Goal: Task Accomplishment & Management: Use online tool/utility

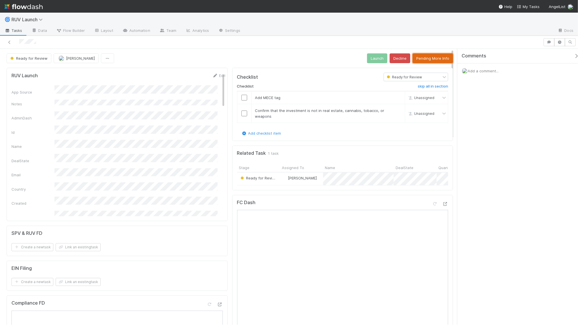
click at [428, 57] on button "Pending More Info" at bounding box center [433, 58] width 40 height 10
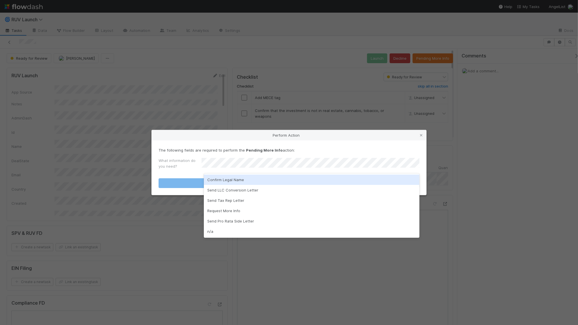
click at [265, 183] on div "Confirm Legal Name" at bounding box center [312, 179] width 216 height 10
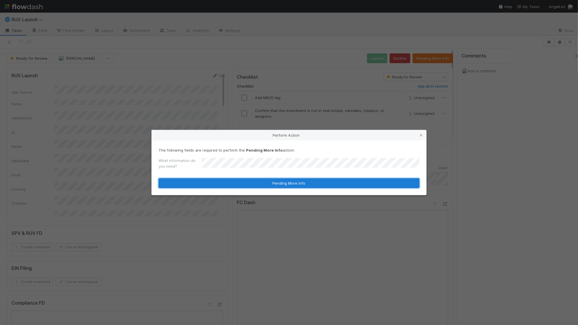
click at [265, 183] on button "Pending More Info" at bounding box center [289, 183] width 261 height 10
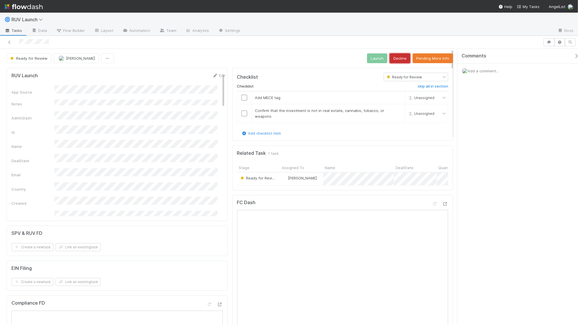
click at [403, 60] on button "Decline" at bounding box center [400, 58] width 21 height 10
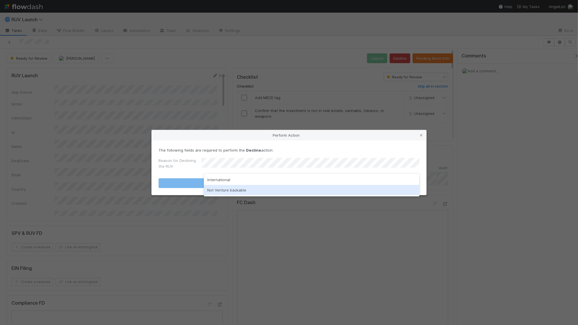
click at [267, 192] on div "Not Venture backable" at bounding box center [312, 190] width 216 height 10
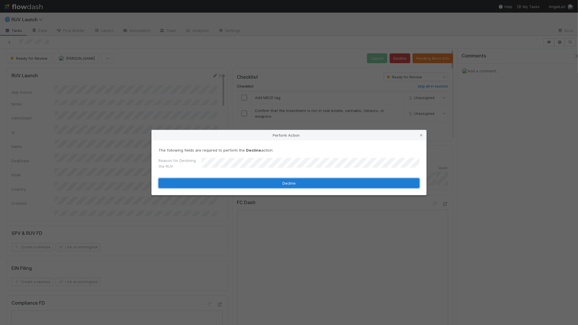
click at [269, 183] on button "Decline" at bounding box center [289, 183] width 261 height 10
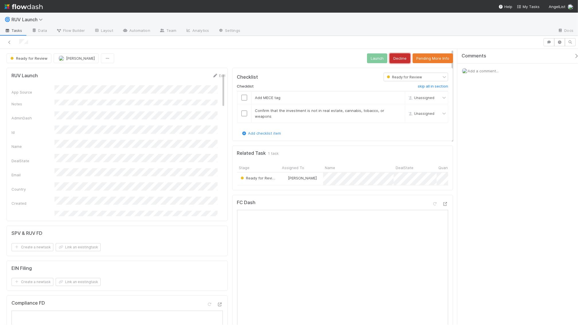
click at [404, 55] on button "Decline" at bounding box center [400, 58] width 21 height 10
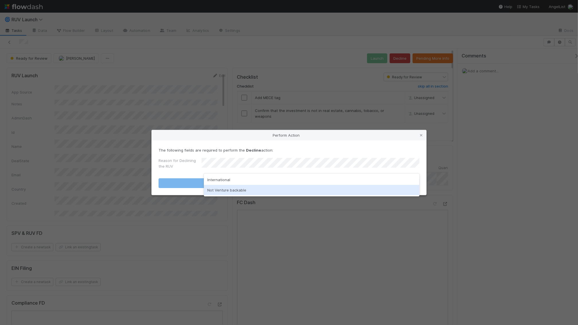
click at [285, 190] on div "Not Venture backable" at bounding box center [312, 190] width 216 height 10
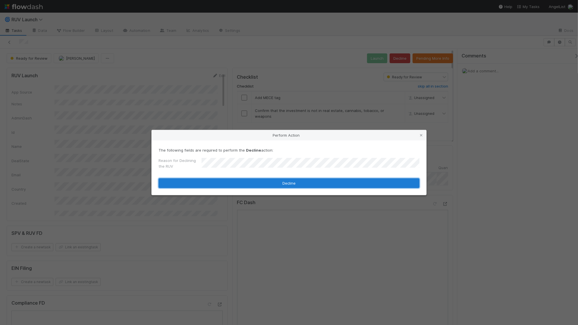
click at [285, 183] on button "Decline" at bounding box center [289, 183] width 261 height 10
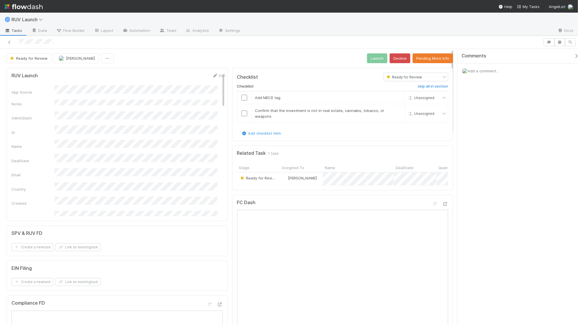
drag, startPoint x: 15, startPoint y: 41, endPoint x: 96, endPoint y: 52, distance: 81.5
click at [96, 52] on div "Ready for Review Joshua Webster Launch Decline Pending More Info RUV Launch Edi…" at bounding box center [289, 180] width 578 height 289
copy div "Ready for Review Joshua Webster Launch Decline Pending More Info"
click at [413, 58] on button "Pending More Info" at bounding box center [433, 58] width 40 height 10
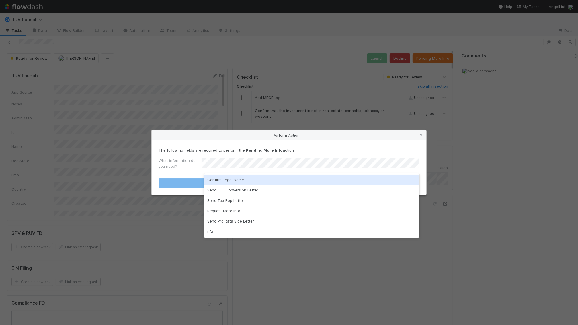
click at [241, 181] on div "Confirm Legal Name" at bounding box center [312, 179] width 216 height 10
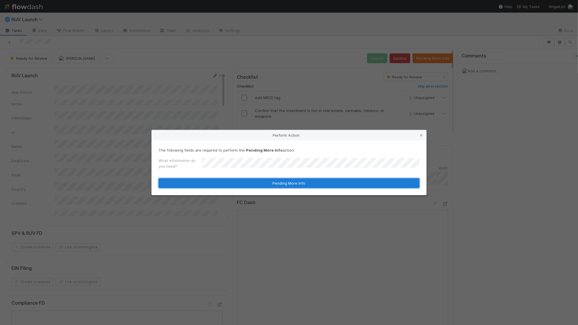
click at [241, 182] on button "Pending More Info" at bounding box center [289, 183] width 261 height 10
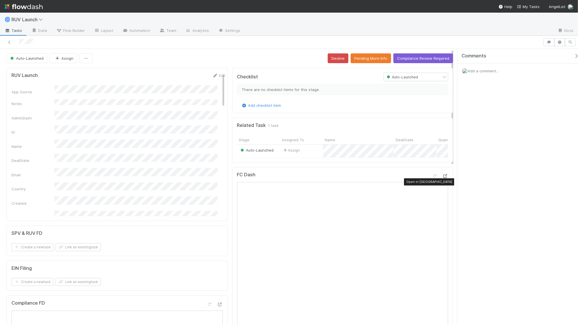
click at [442, 178] on icon at bounding box center [445, 176] width 6 height 4
click at [23, 60] on span "Auto-Launched" at bounding box center [26, 58] width 34 height 5
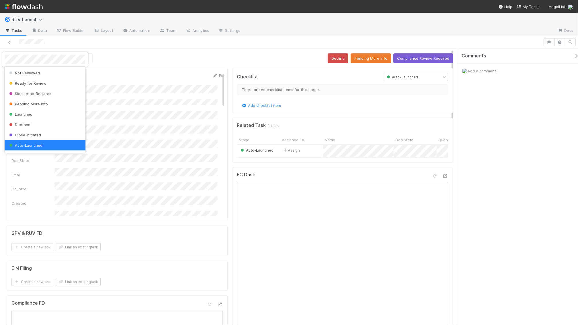
scroll to position [1, 0]
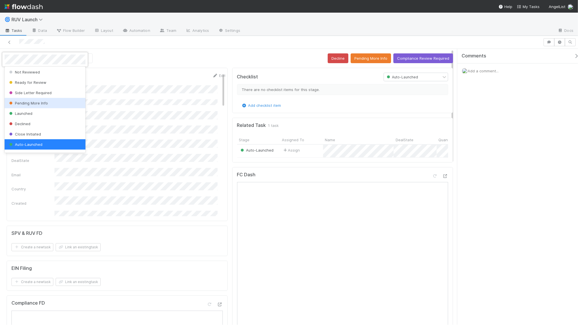
click at [32, 101] on span "Pending More Info" at bounding box center [28, 103] width 40 height 5
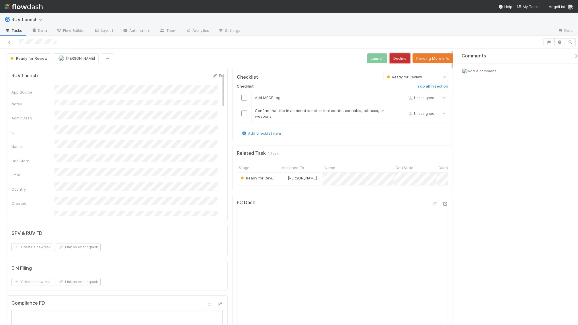
click at [398, 61] on button "Decline" at bounding box center [400, 58] width 21 height 10
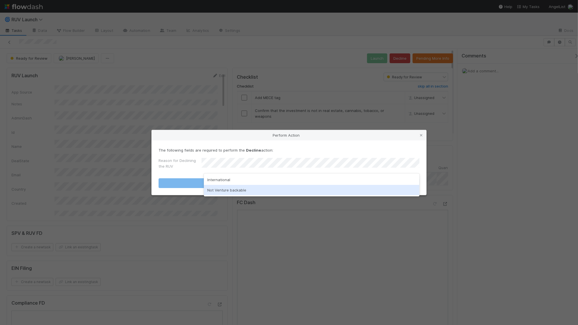
click at [254, 190] on div "Not Venture backable" at bounding box center [312, 190] width 216 height 10
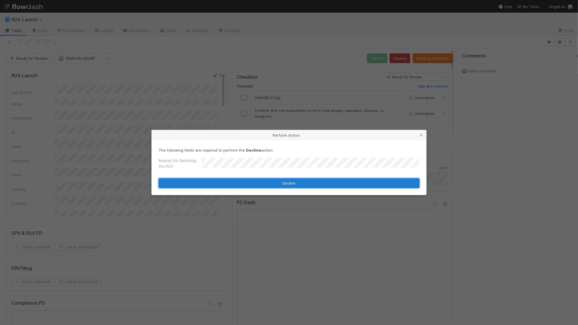
click at [254, 187] on button "Decline" at bounding box center [289, 183] width 261 height 10
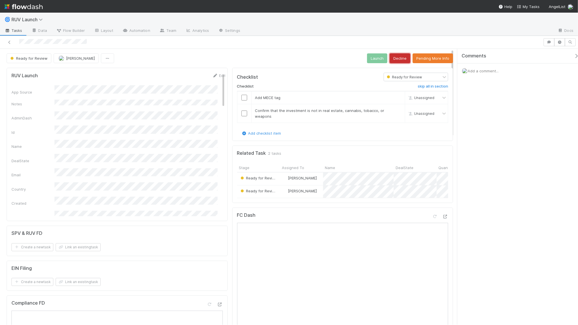
click at [397, 57] on button "Decline" at bounding box center [400, 58] width 21 height 10
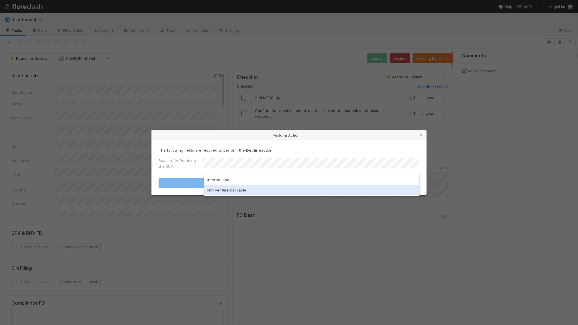
drag, startPoint x: 224, startPoint y: 193, endPoint x: 224, endPoint y: 188, distance: 4.6
click at [224, 192] on div "Not Venture backable" at bounding box center [312, 190] width 216 height 10
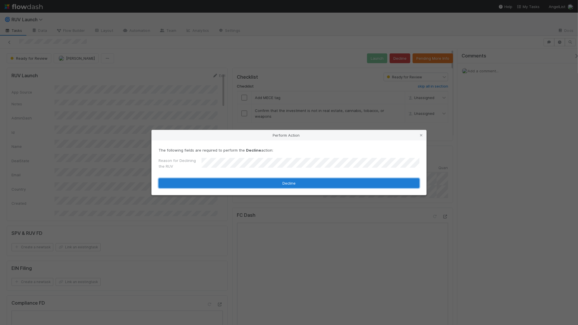
click at [224, 185] on button "Decline" at bounding box center [289, 183] width 261 height 10
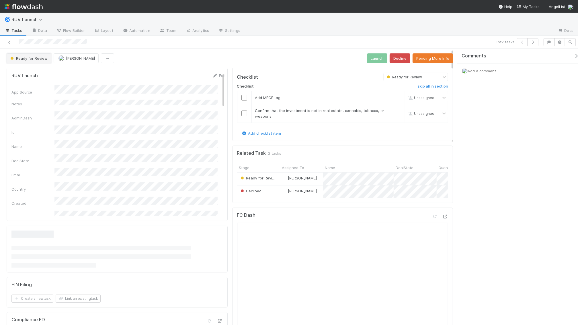
click at [32, 59] on span "Ready for Review" at bounding box center [28, 58] width 38 height 5
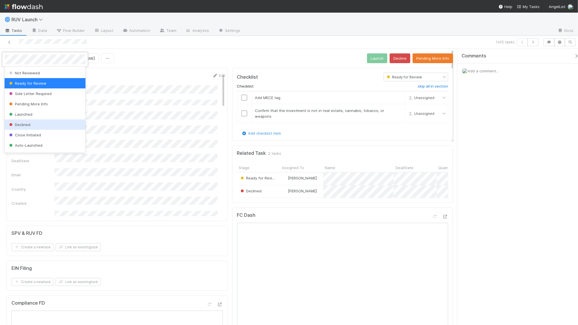
click at [51, 125] on div "Declined" at bounding box center [45, 124] width 81 height 10
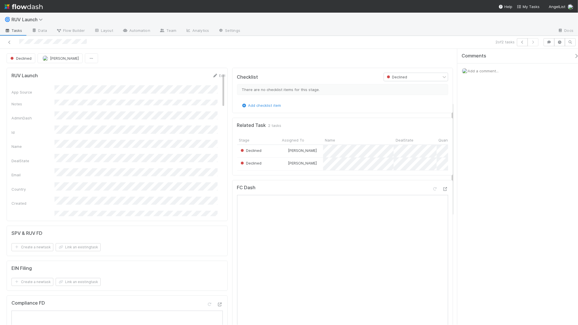
scroll to position [181, 0]
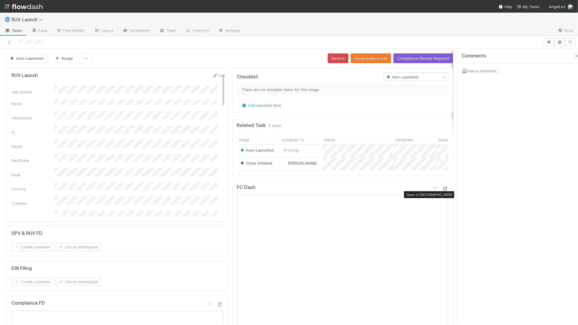
click at [442, 190] on icon at bounding box center [445, 189] width 6 height 4
